Goal: Task Accomplishment & Management: Complete application form

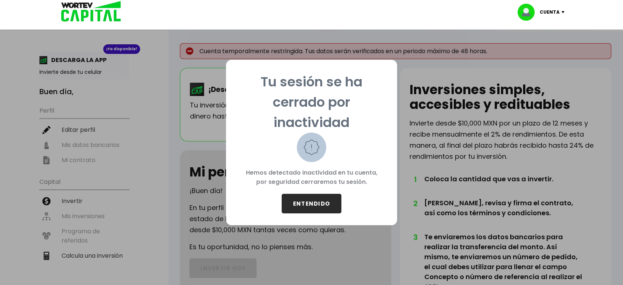
click at [323, 210] on button "ENTENDIDO" at bounding box center [312, 204] width 60 height 20
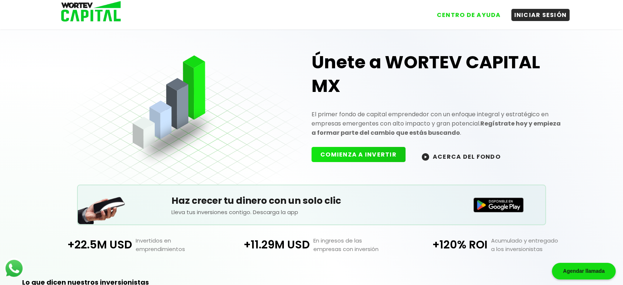
click at [374, 156] on button "COMIENZA A INVERTIR" at bounding box center [359, 154] width 94 height 15
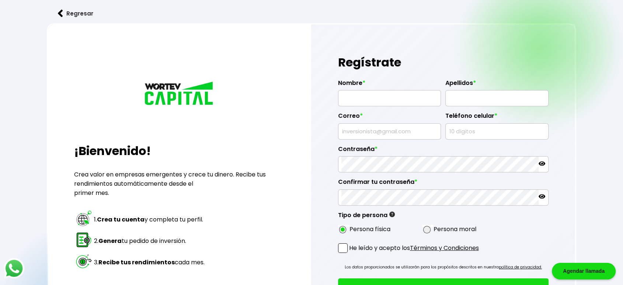
radio input "true"
type input "[PERSON_NAME]"
type input "[EMAIL_ADDRESS][DOMAIN_NAME]"
type input "5094722157"
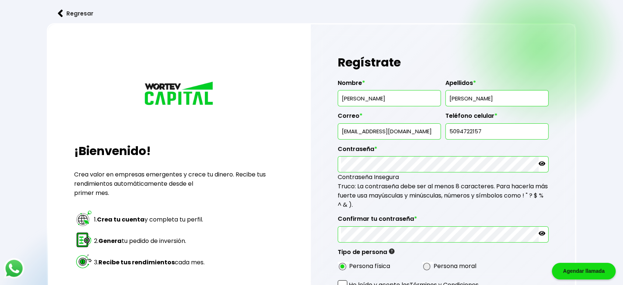
scroll to position [129, 0]
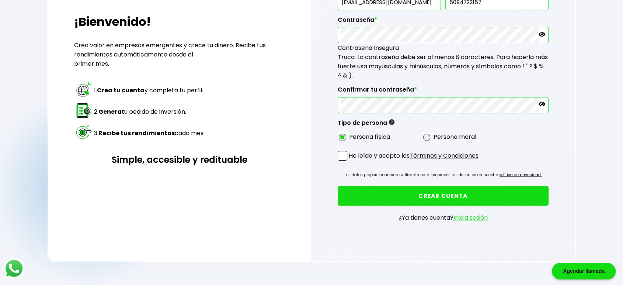
click at [345, 154] on span at bounding box center [343, 156] width 10 height 10
click at [350, 161] on input "He leído y acepto los Términos y Condiciones" at bounding box center [350, 161] width 0 height 0
click at [394, 201] on button "CREAR CUENTA" at bounding box center [443, 196] width 211 height 20
